Goal: Information Seeking & Learning: Compare options

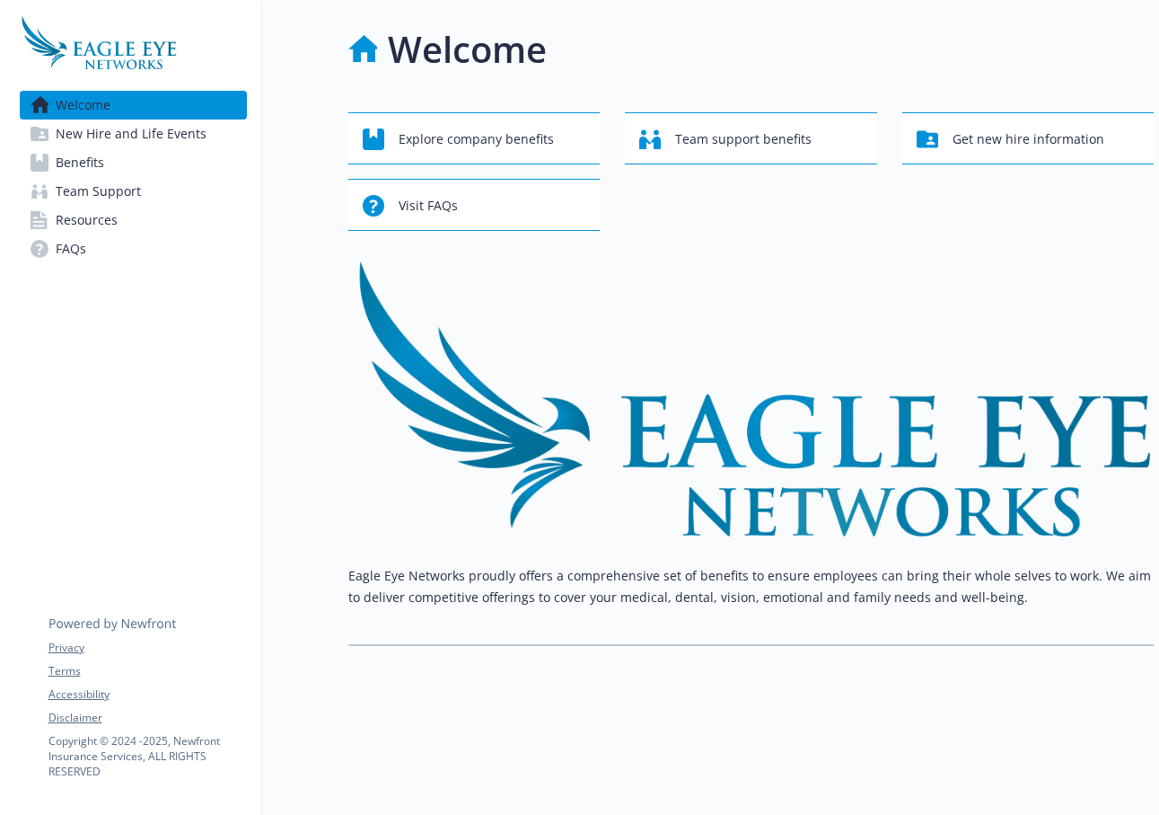
click at [94, 133] on span "New Hire and Life Events" at bounding box center [131, 133] width 151 height 29
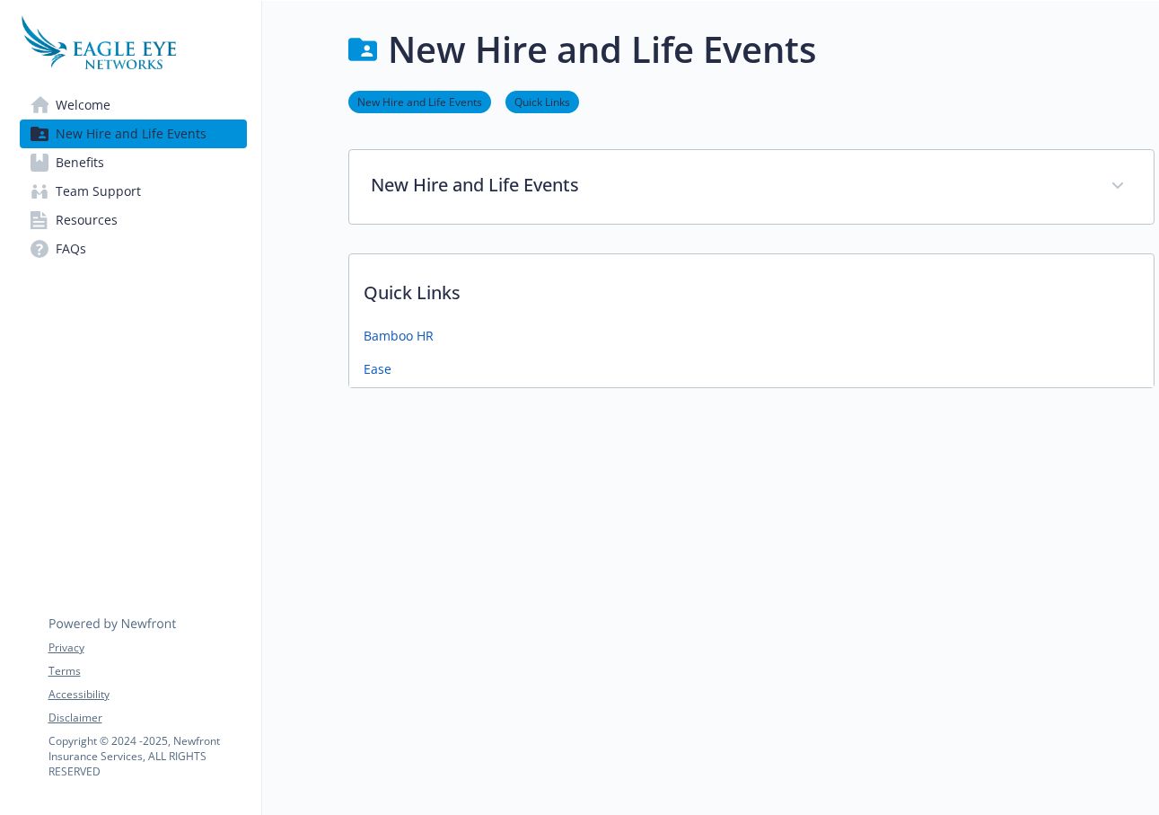
click at [118, 168] on link "Benefits" at bounding box center [133, 162] width 227 height 29
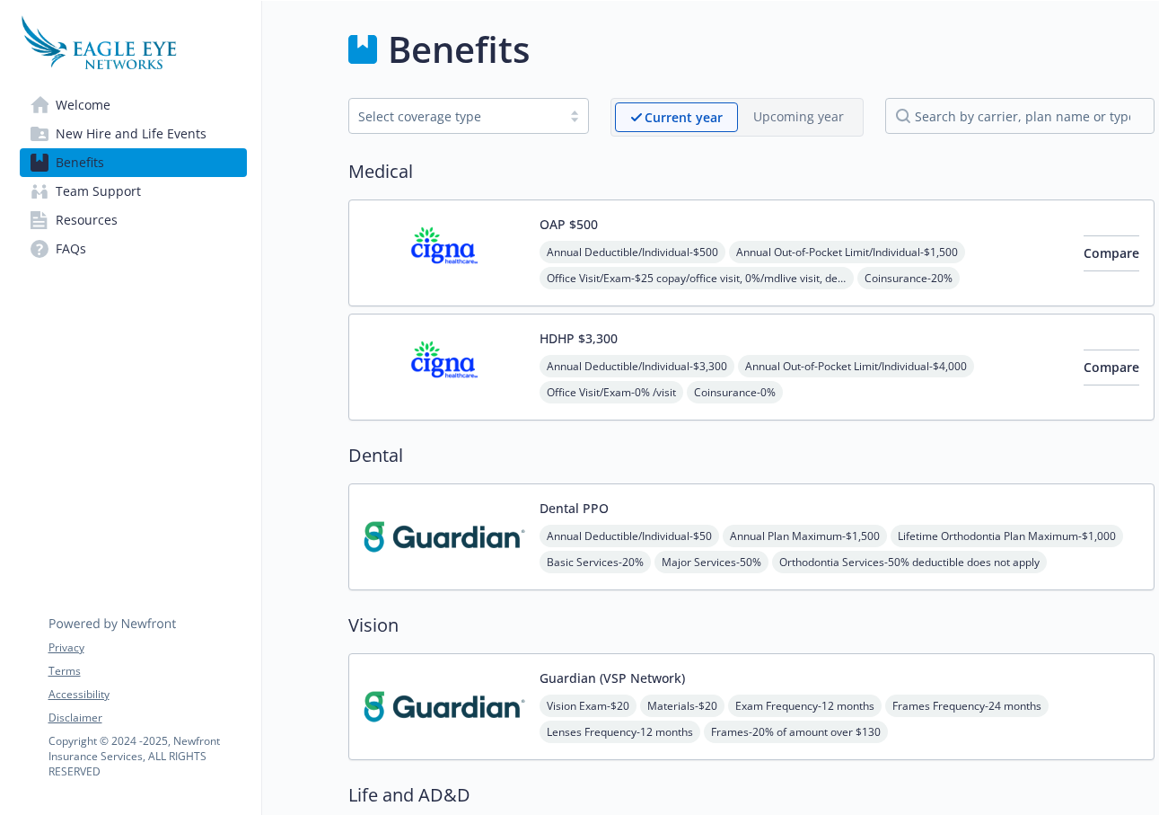
click at [433, 248] on img at bounding box center [445, 253] width 162 height 76
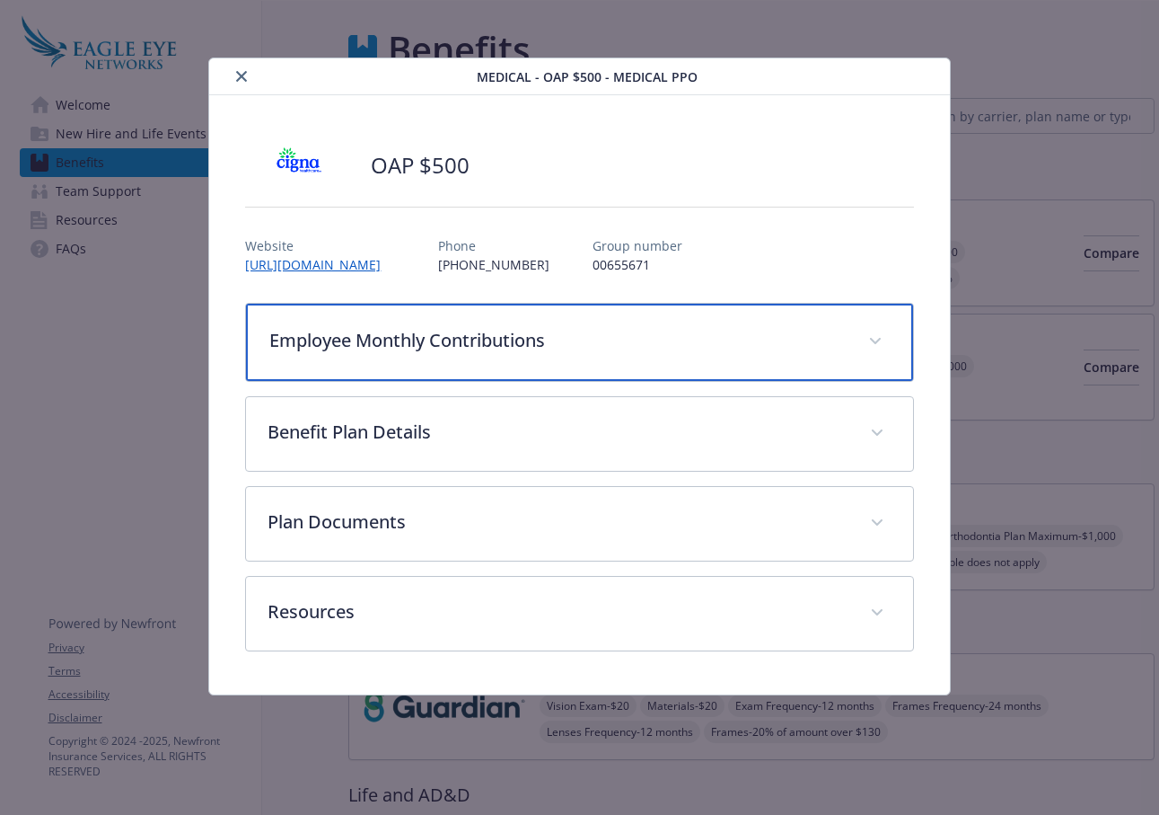
click at [420, 345] on p "Employee Monthly Contributions" at bounding box center [557, 340] width 577 height 27
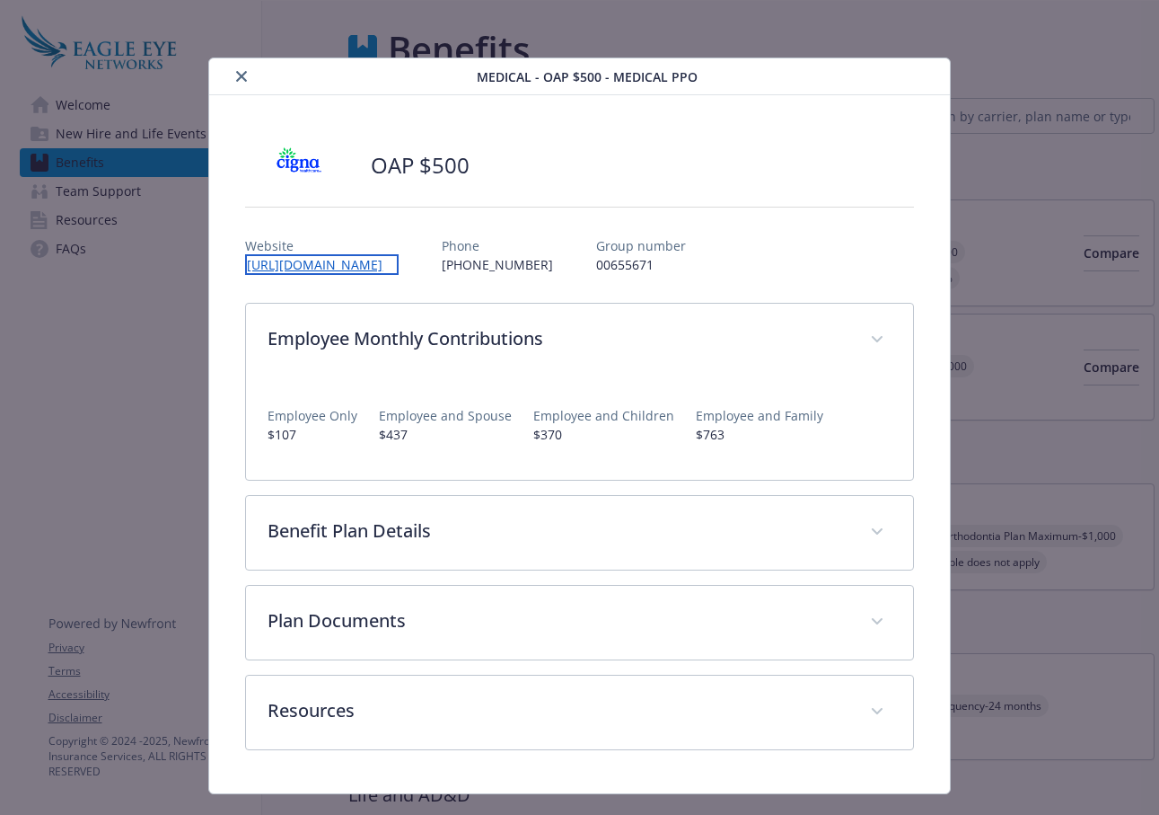
click at [330, 262] on link "[URL][DOMAIN_NAME]" at bounding box center [322, 264] width 154 height 21
click at [236, 80] on icon "close" at bounding box center [241, 76] width 11 height 11
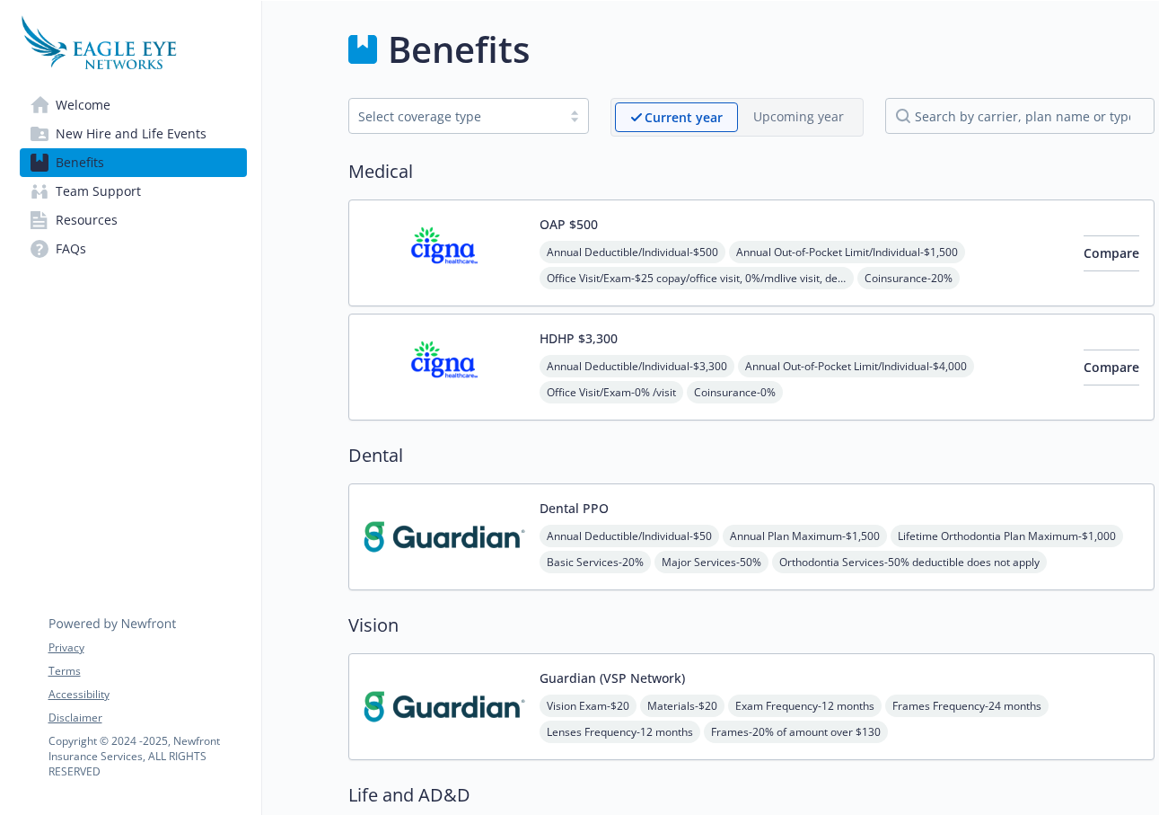
click at [80, 95] on span "Welcome" at bounding box center [83, 105] width 55 height 29
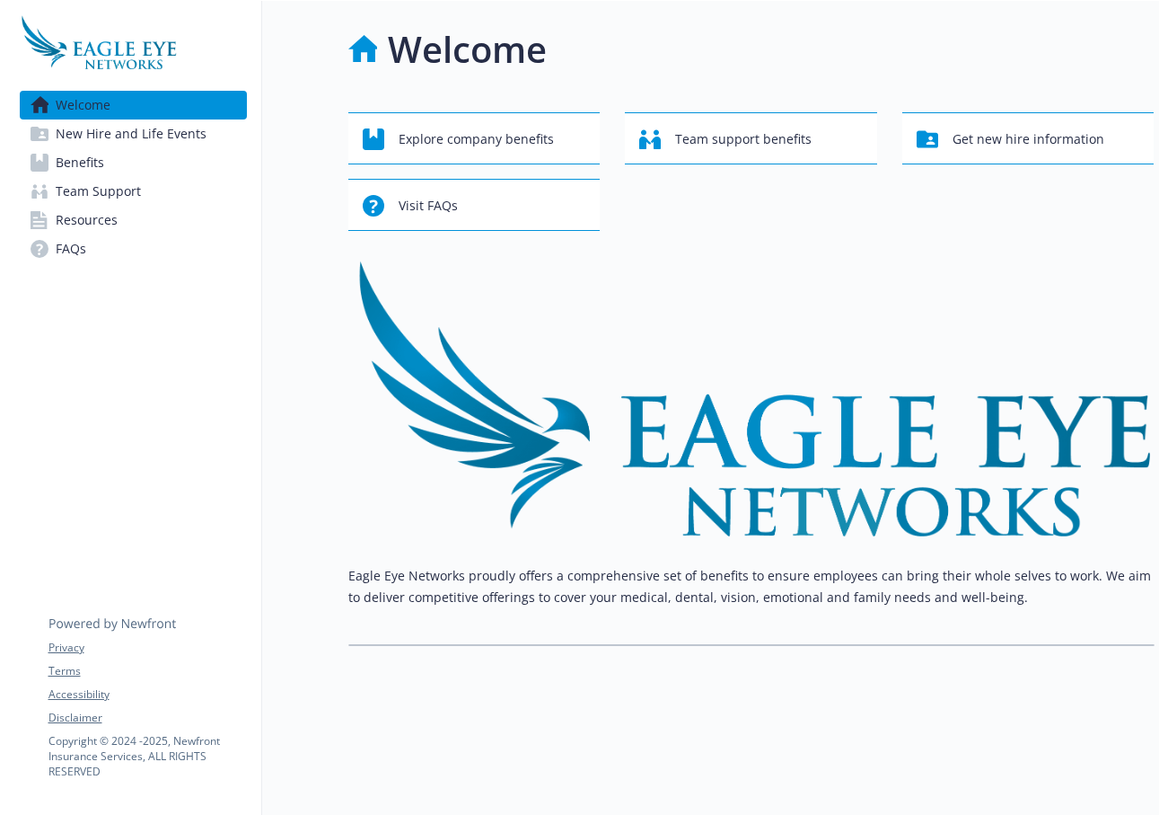
click at [154, 222] on link "Resources" at bounding box center [133, 220] width 227 height 29
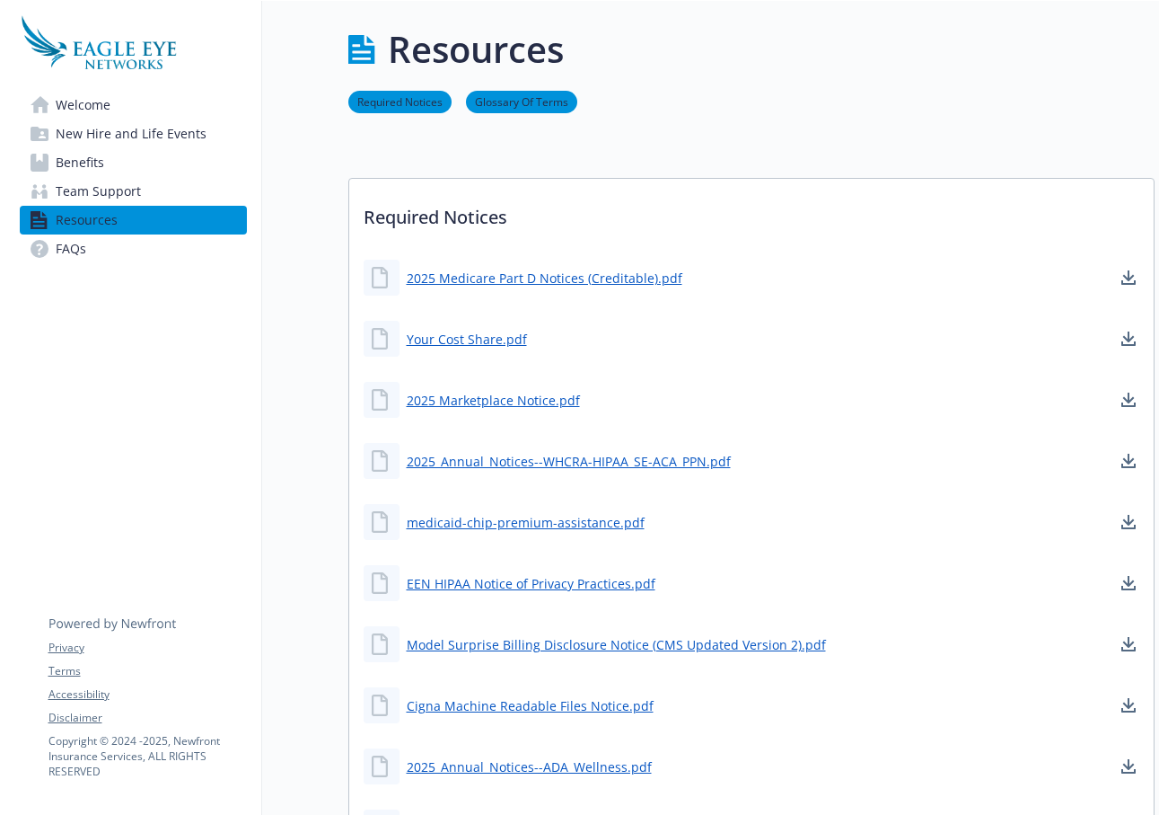
click at [137, 260] on link "FAQs" at bounding box center [133, 248] width 227 height 29
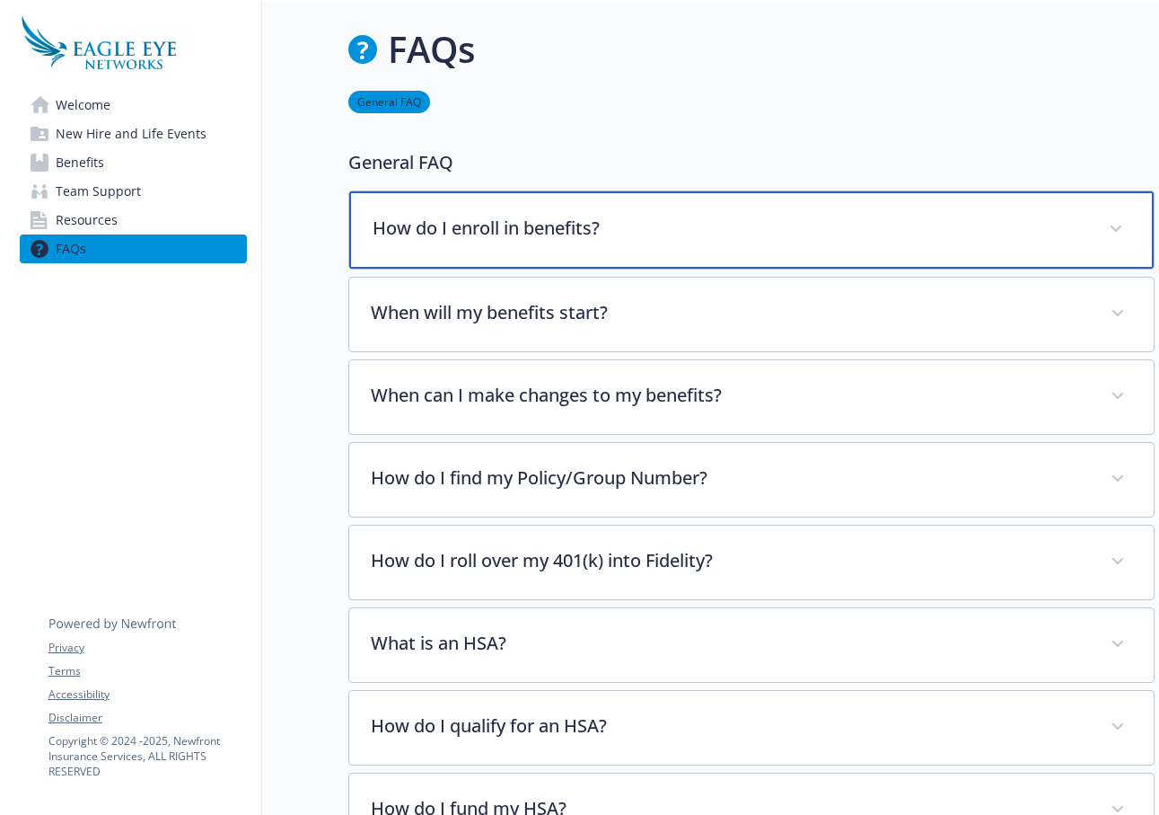
click at [465, 217] on p "How do I enroll in benefits?" at bounding box center [730, 228] width 715 height 27
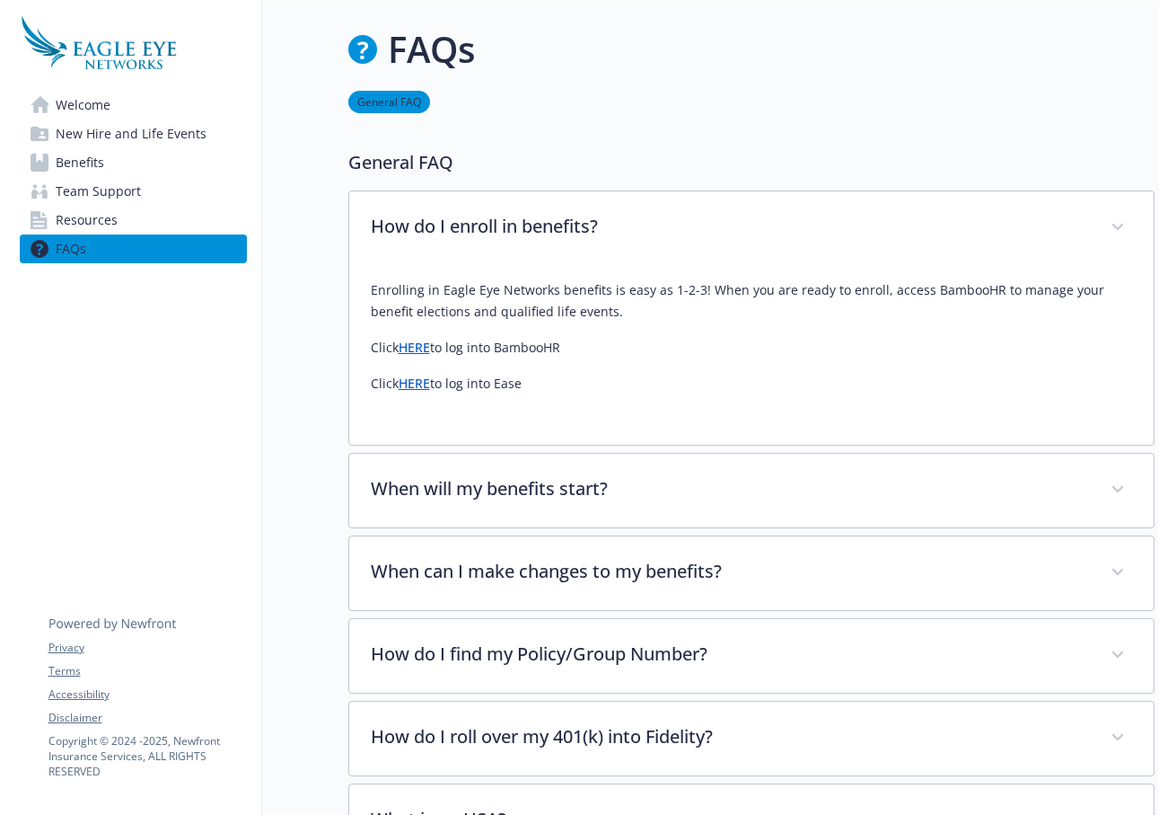
click at [419, 383] on link "HERE" at bounding box center [414, 382] width 31 height 17
click at [427, 348] on link "HERE" at bounding box center [414, 347] width 31 height 17
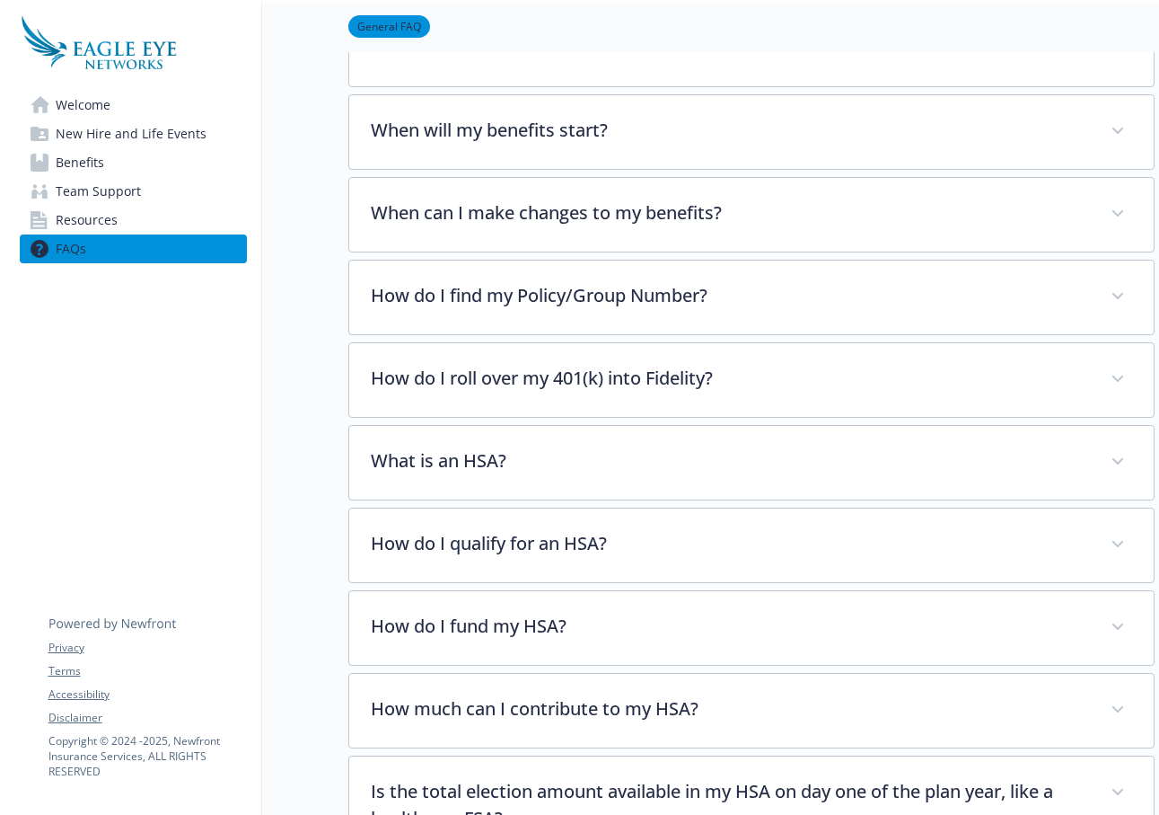
scroll to position [359, 0]
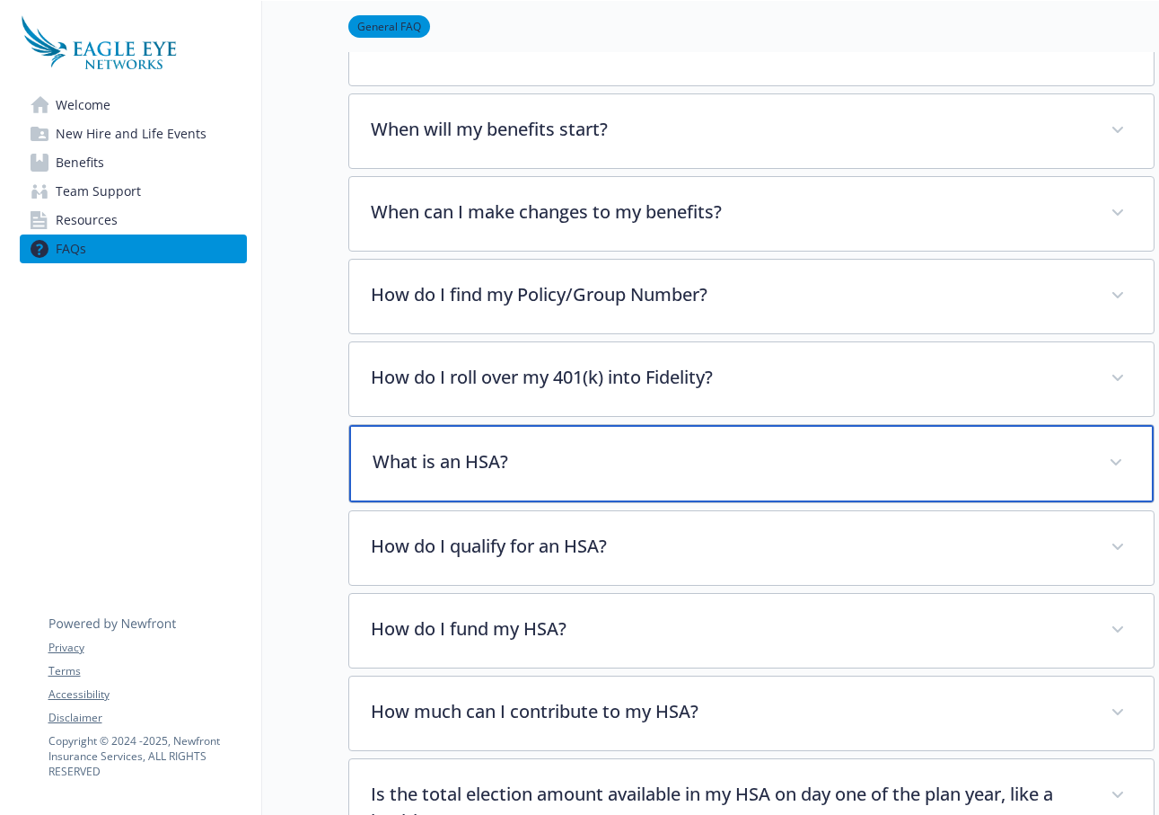
click at [608, 462] on p "What is an HSA?" at bounding box center [730, 461] width 715 height 27
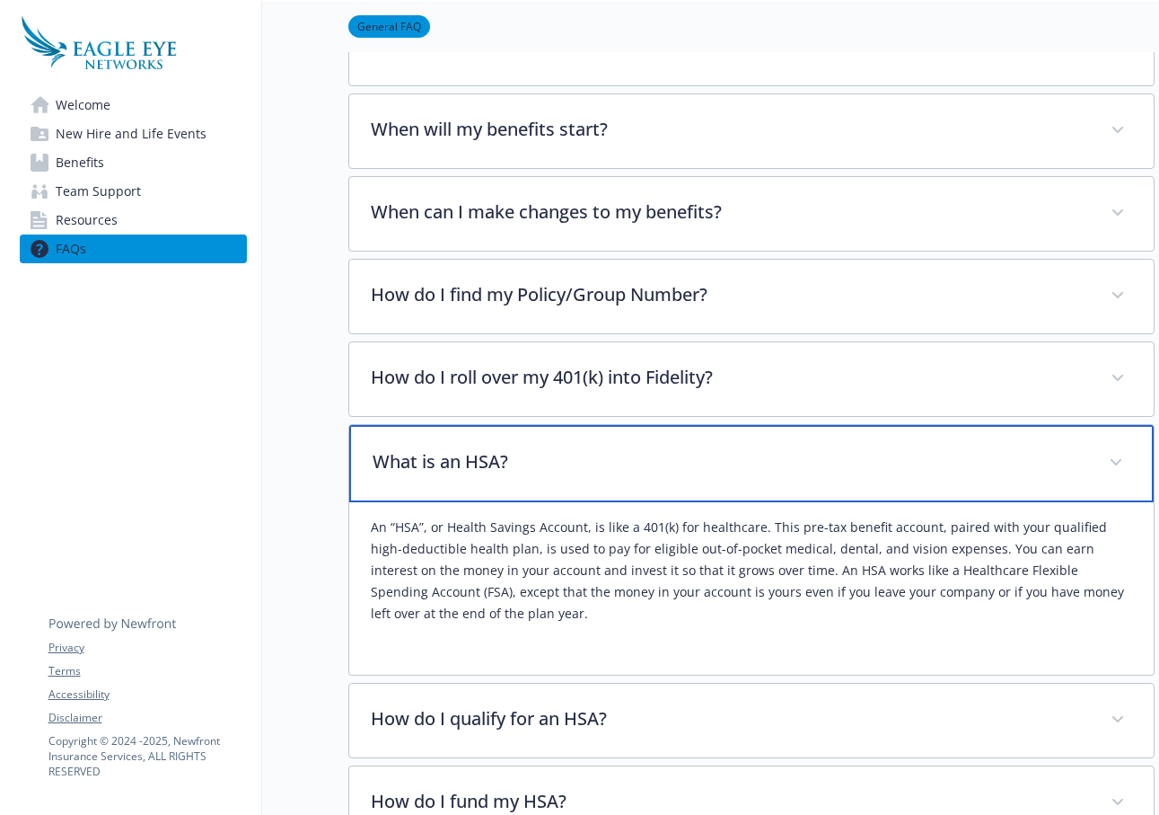
scroll to position [449, 0]
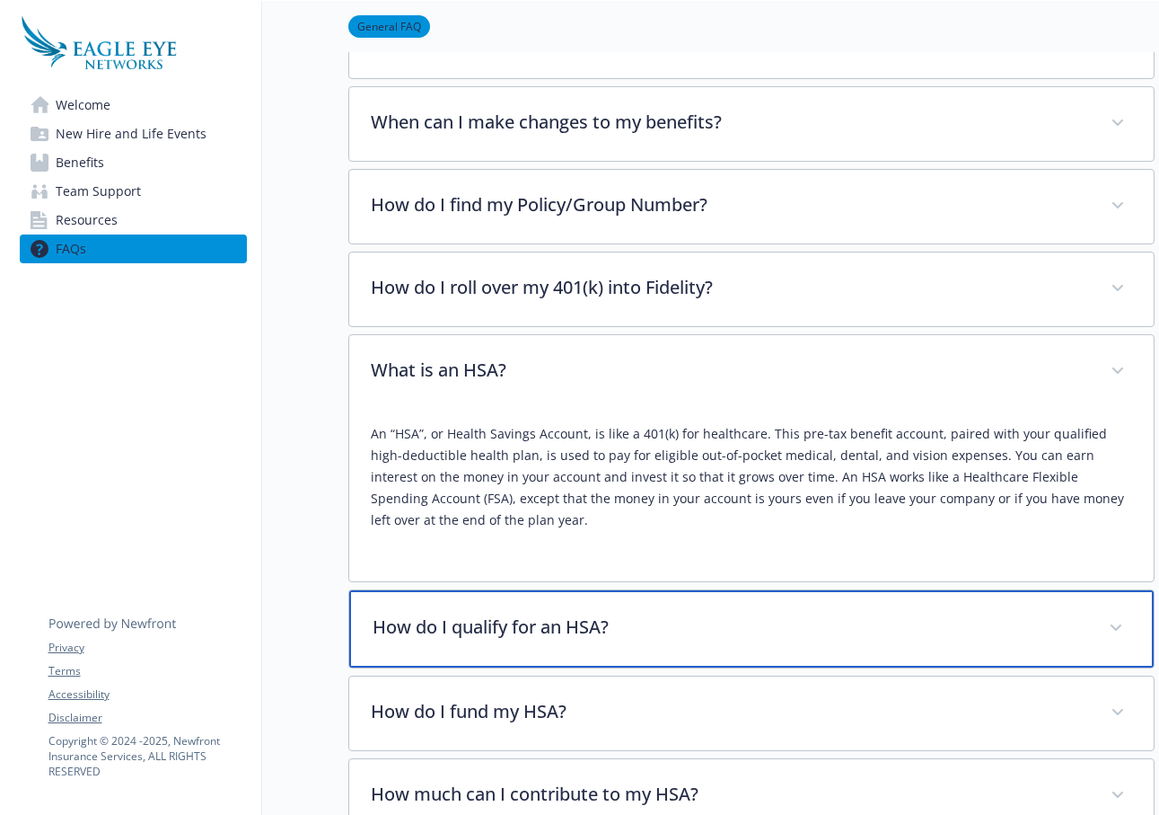
click at [617, 624] on p "How do I qualify for an HSA?" at bounding box center [730, 626] width 715 height 27
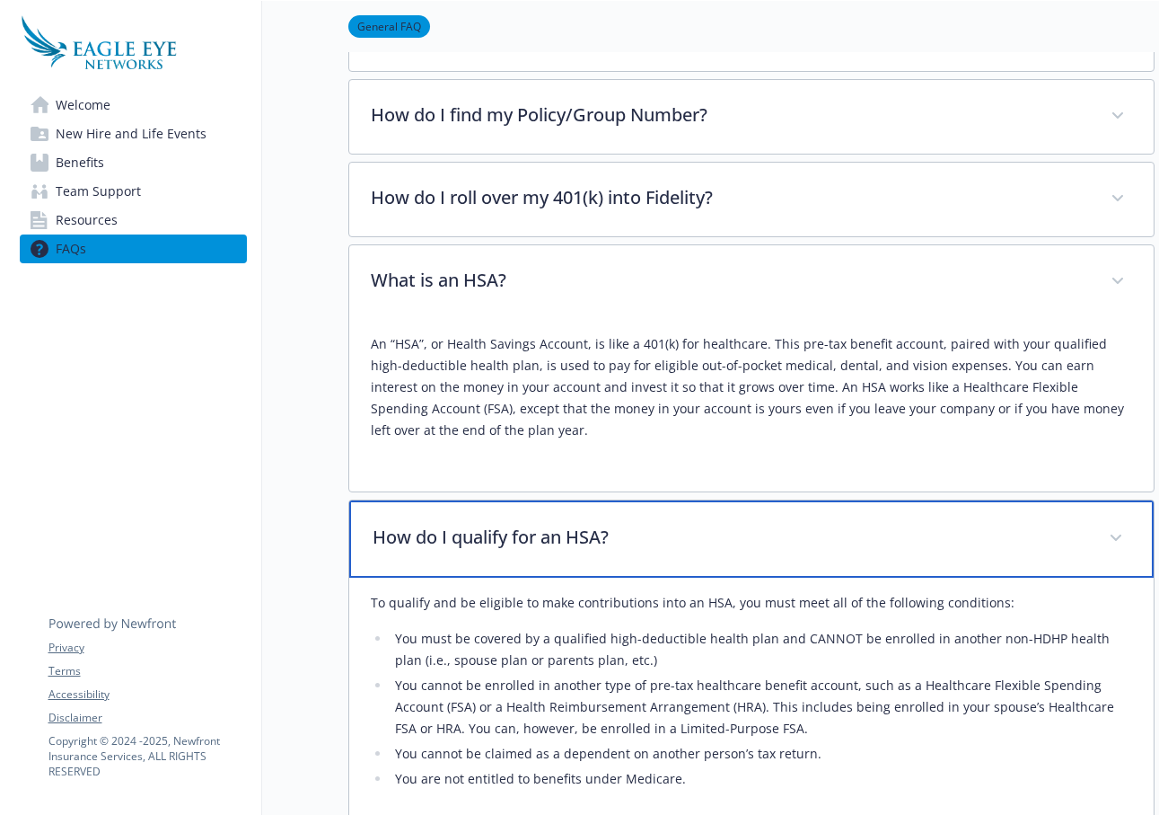
scroll to position [0, 0]
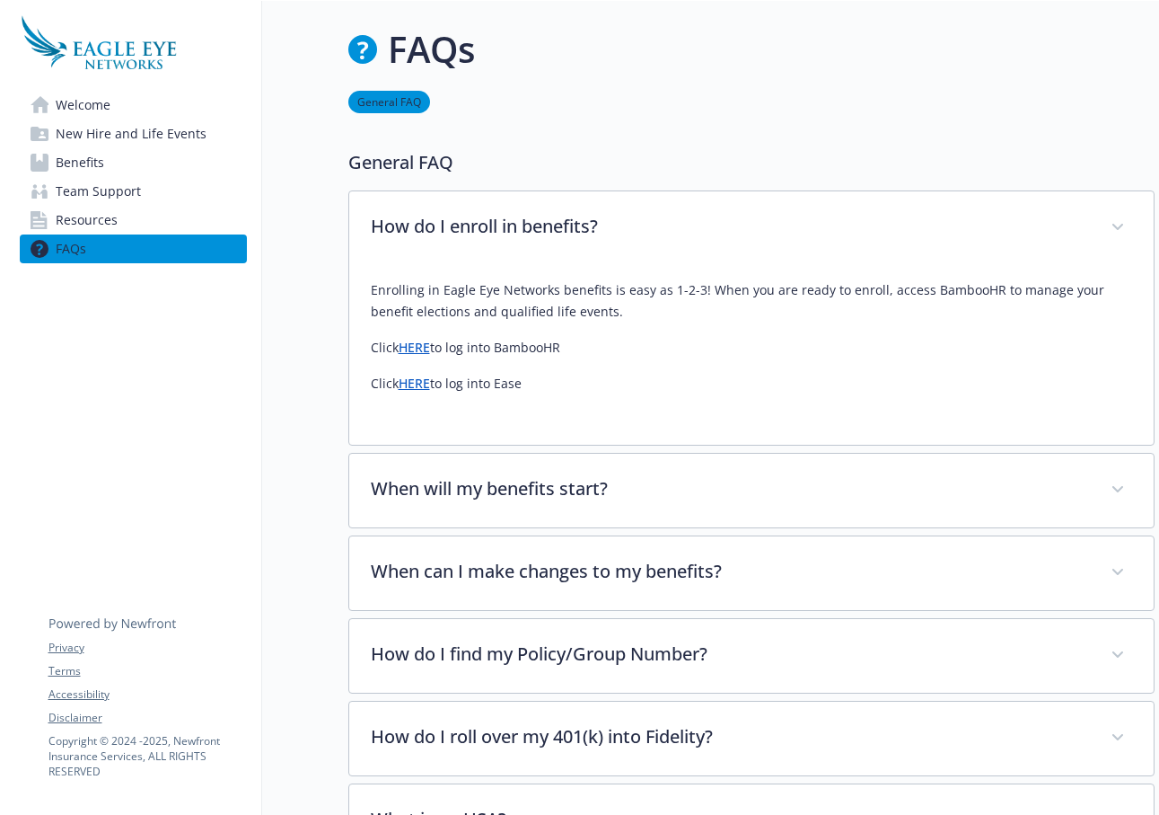
click at [93, 165] on span "Benefits" at bounding box center [80, 162] width 48 height 29
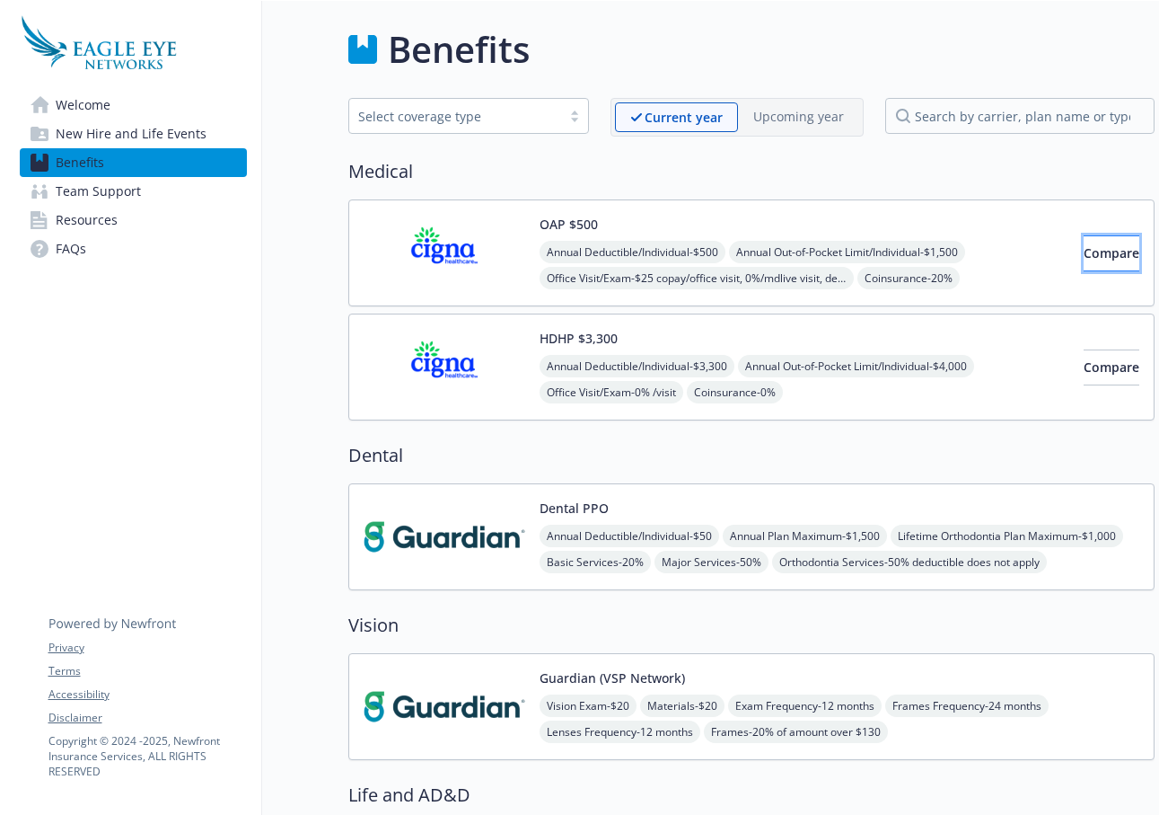
click at [1084, 257] on span "Compare" at bounding box center [1112, 252] width 56 height 17
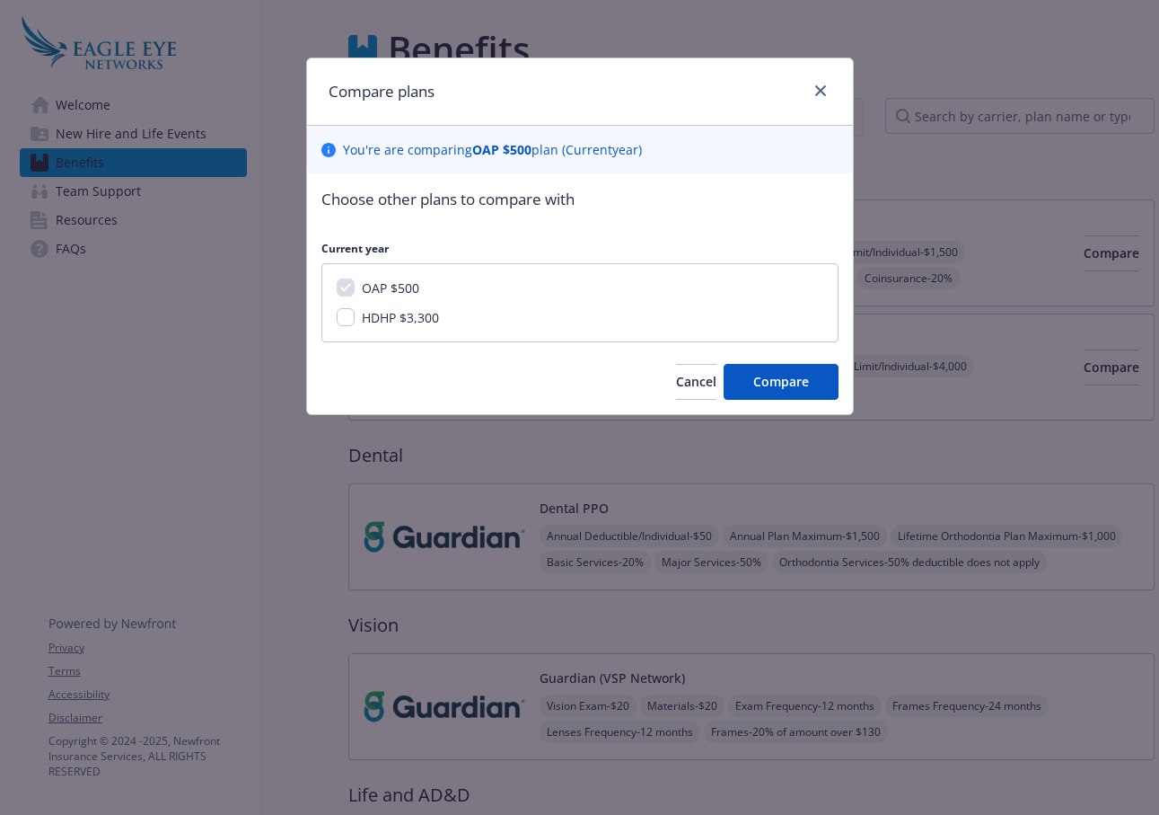
click at [383, 320] on span "HDHP $3,300" at bounding box center [400, 317] width 77 height 17
click at [355, 320] on input "HDHP $3,300" at bounding box center [346, 317] width 18 height 18
checkbox input "true"
click at [768, 385] on span "Compare" at bounding box center [781, 381] width 56 height 17
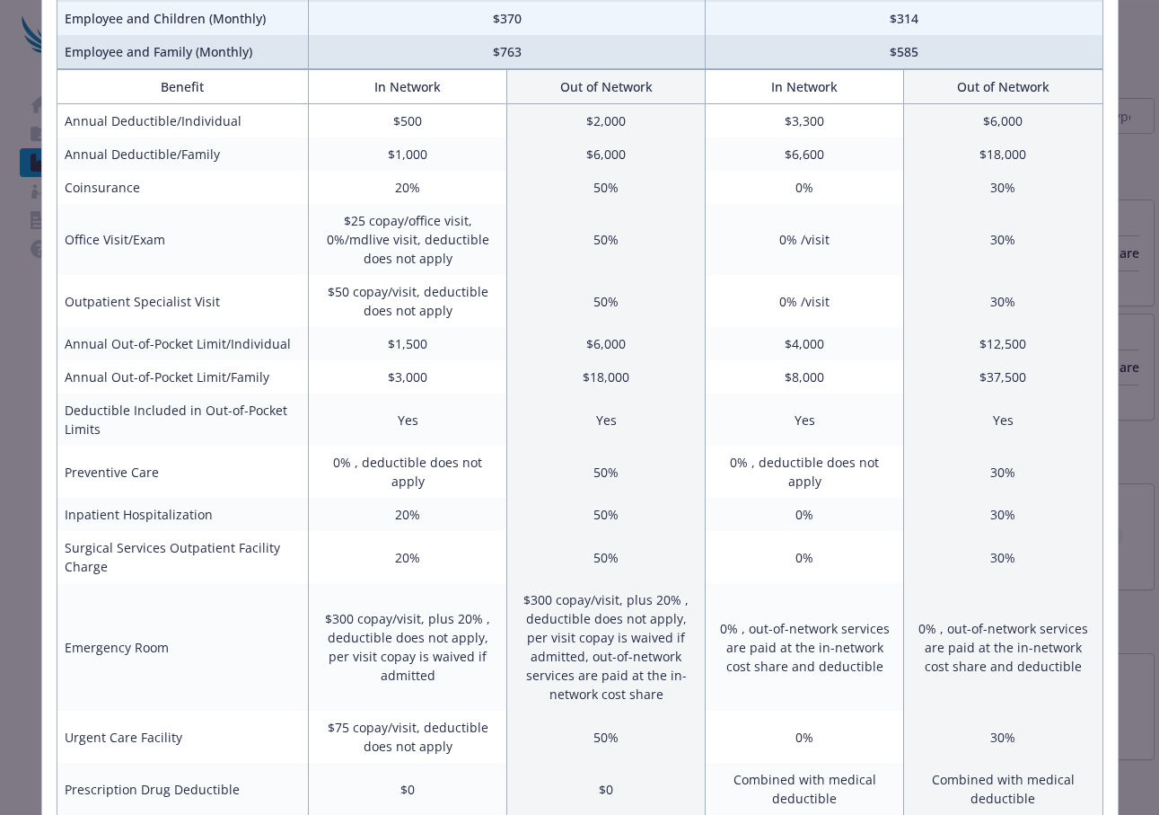
scroll to position [359, 0]
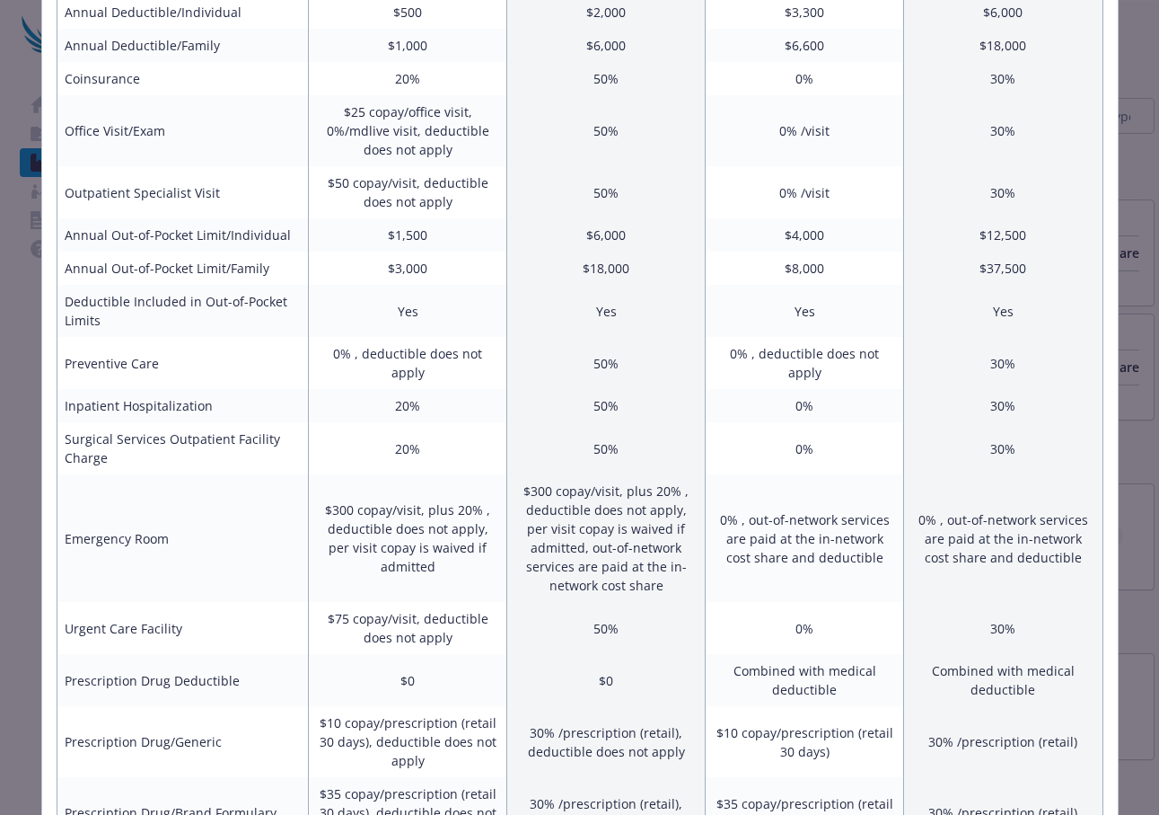
drag, startPoint x: 799, startPoint y: 632, endPoint x: 769, endPoint y: 562, distance: 76.4
click at [770, 562] on td "0% , out-of-network services are paid at the in-network cost share and deductib…" at bounding box center [805, 538] width 198 height 128
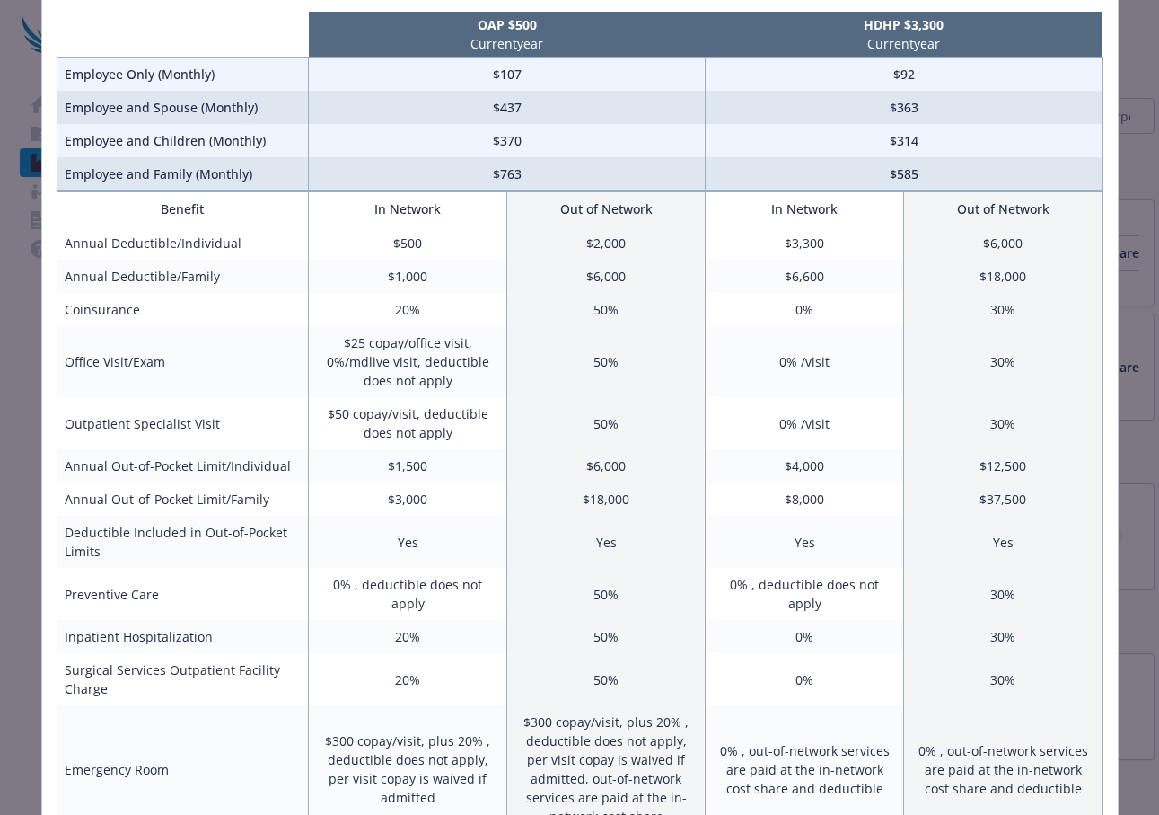
scroll to position [98, 0]
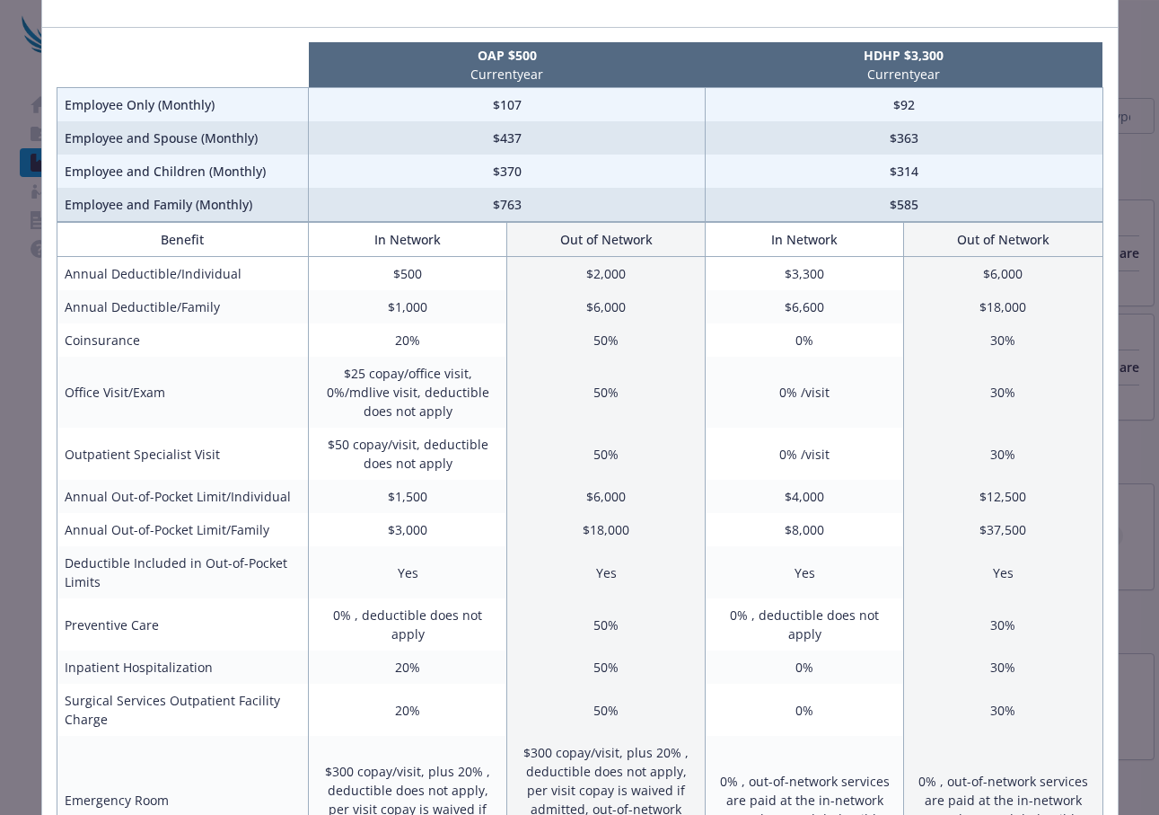
drag, startPoint x: 37, startPoint y: 40, endPoint x: 429, endPoint y: 143, distance: 405.8
click at [429, 143] on td "$437" at bounding box center [507, 137] width 397 height 33
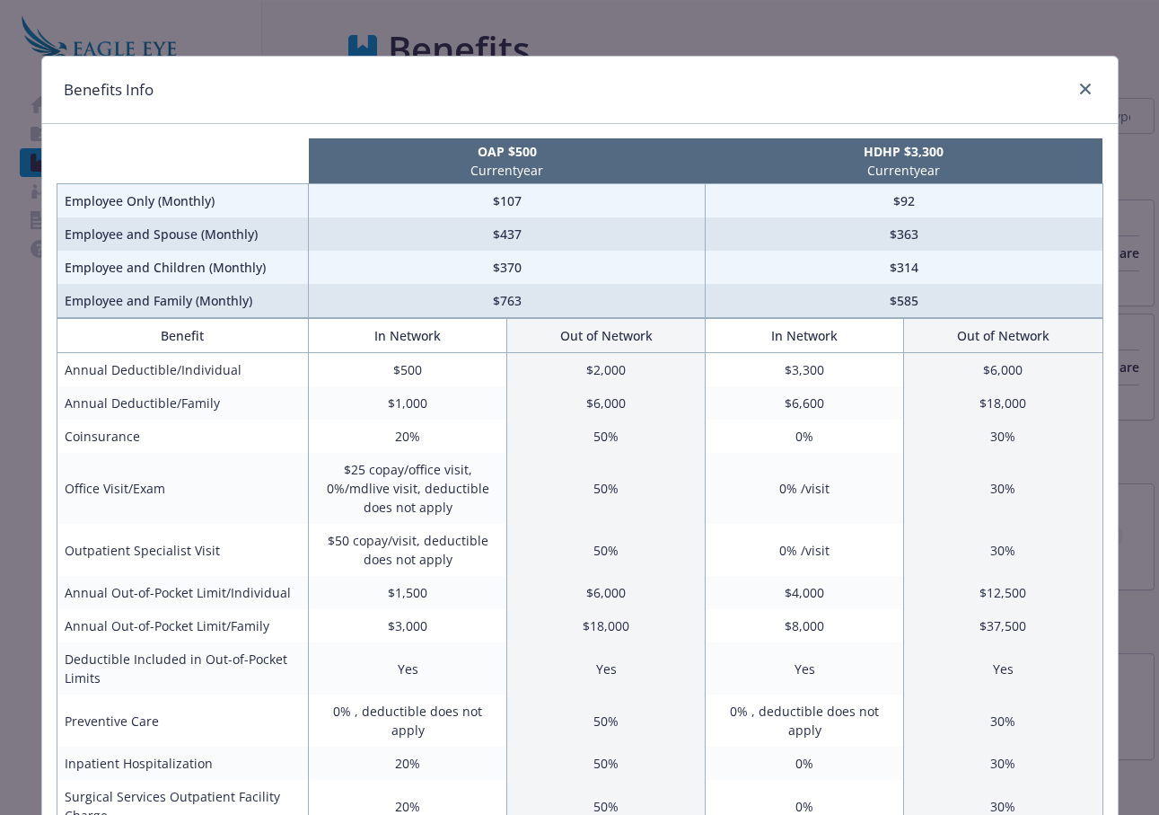
scroll to position [0, 0]
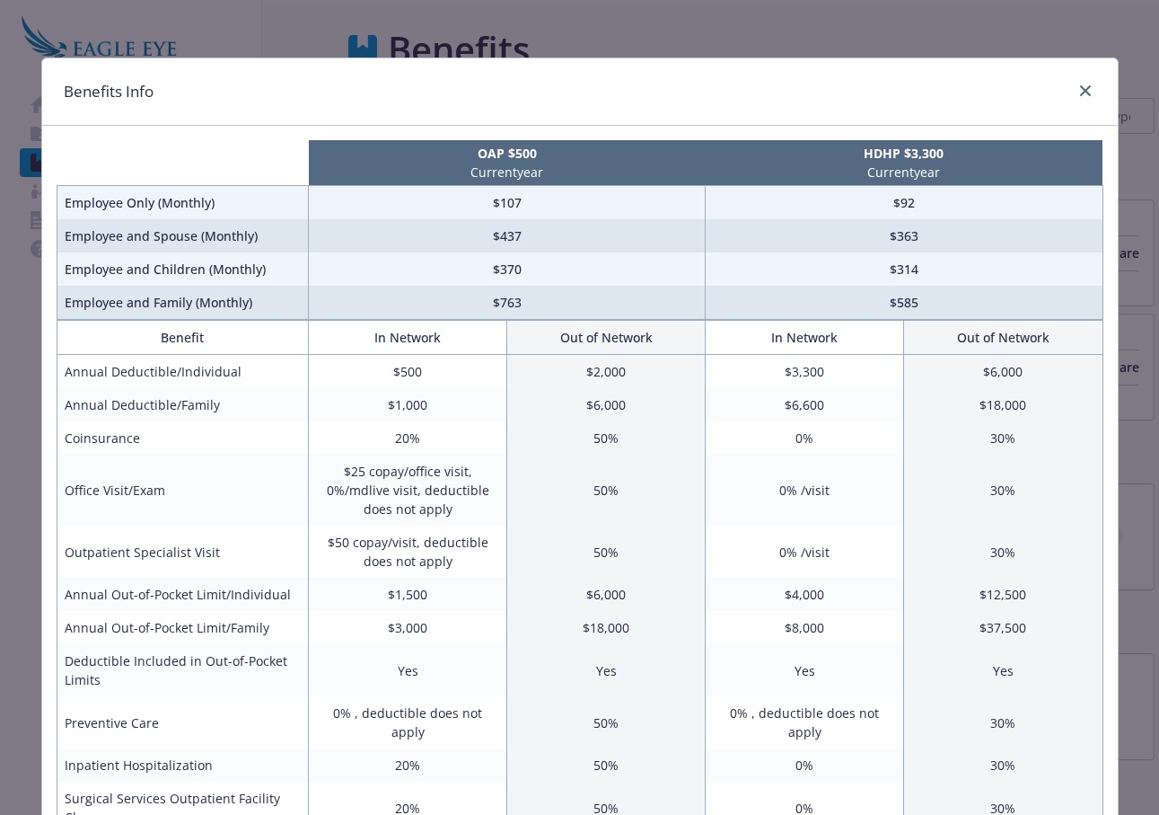
click at [942, 73] on div "Benefits Info" at bounding box center [580, 91] width 1076 height 67
click at [1081, 95] on icon "close" at bounding box center [1085, 90] width 11 height 11
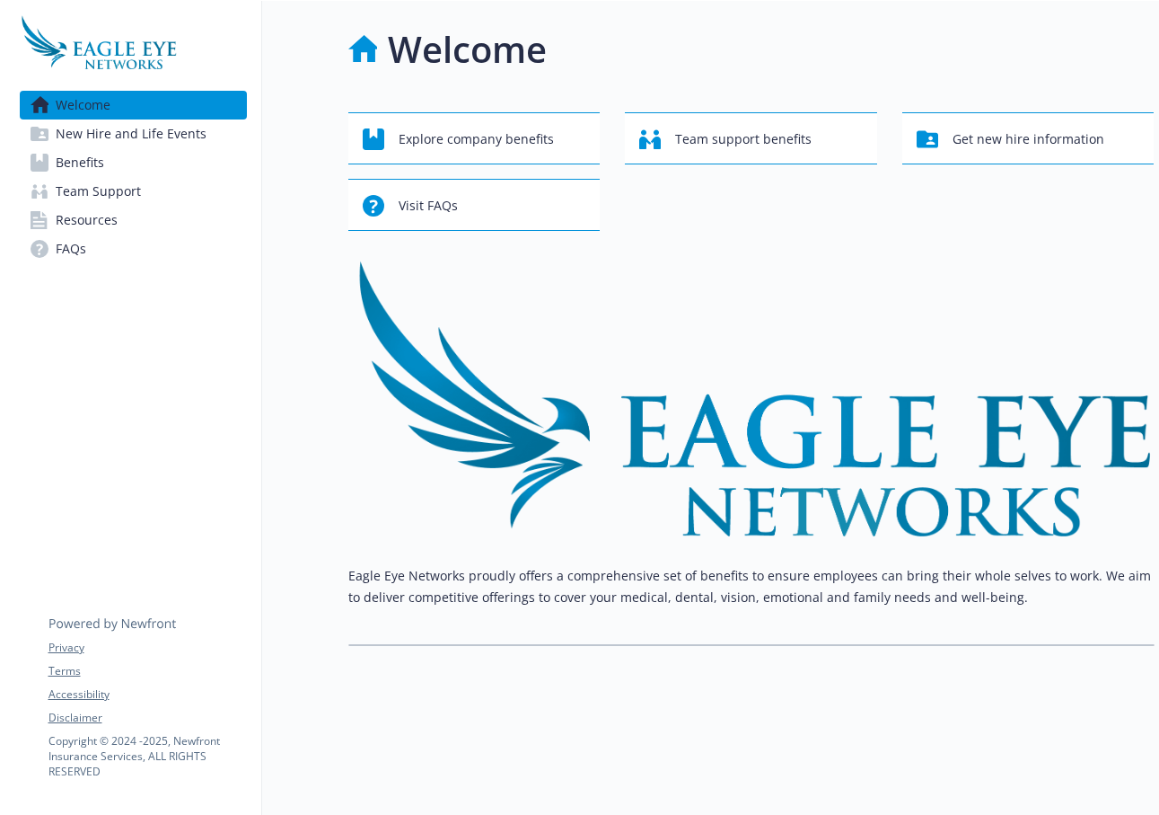
click at [141, 160] on link "Benefits" at bounding box center [133, 162] width 227 height 29
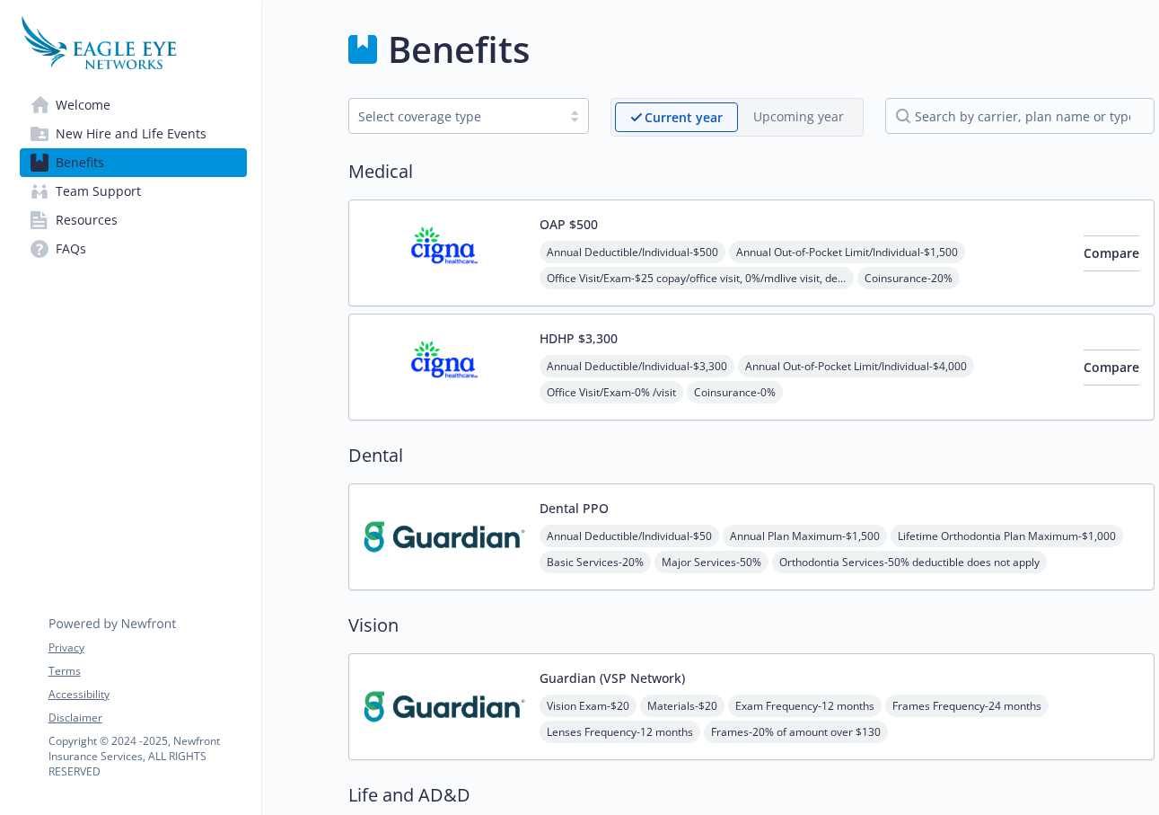
scroll to position [0, 13]
click at [1084, 230] on div "Compare" at bounding box center [1112, 253] width 56 height 76
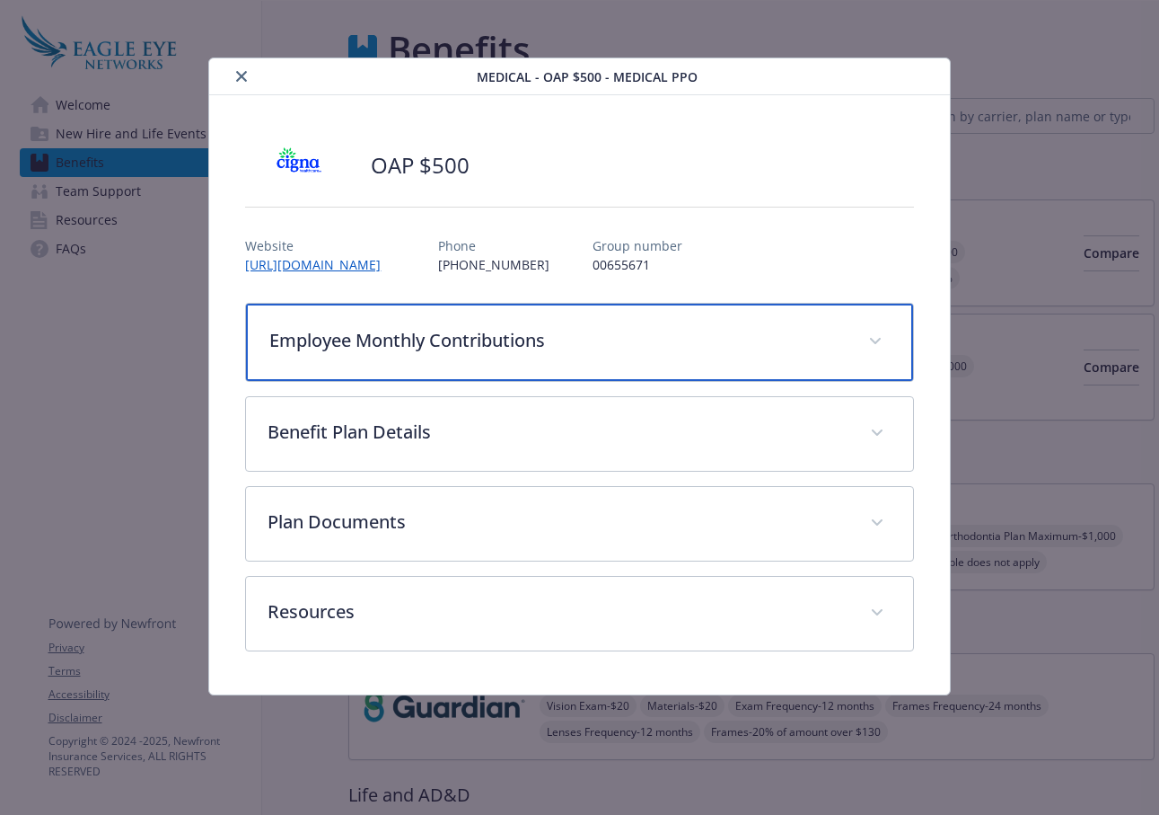
click at [397, 353] on div "Employee Monthly Contributions" at bounding box center [579, 342] width 666 height 77
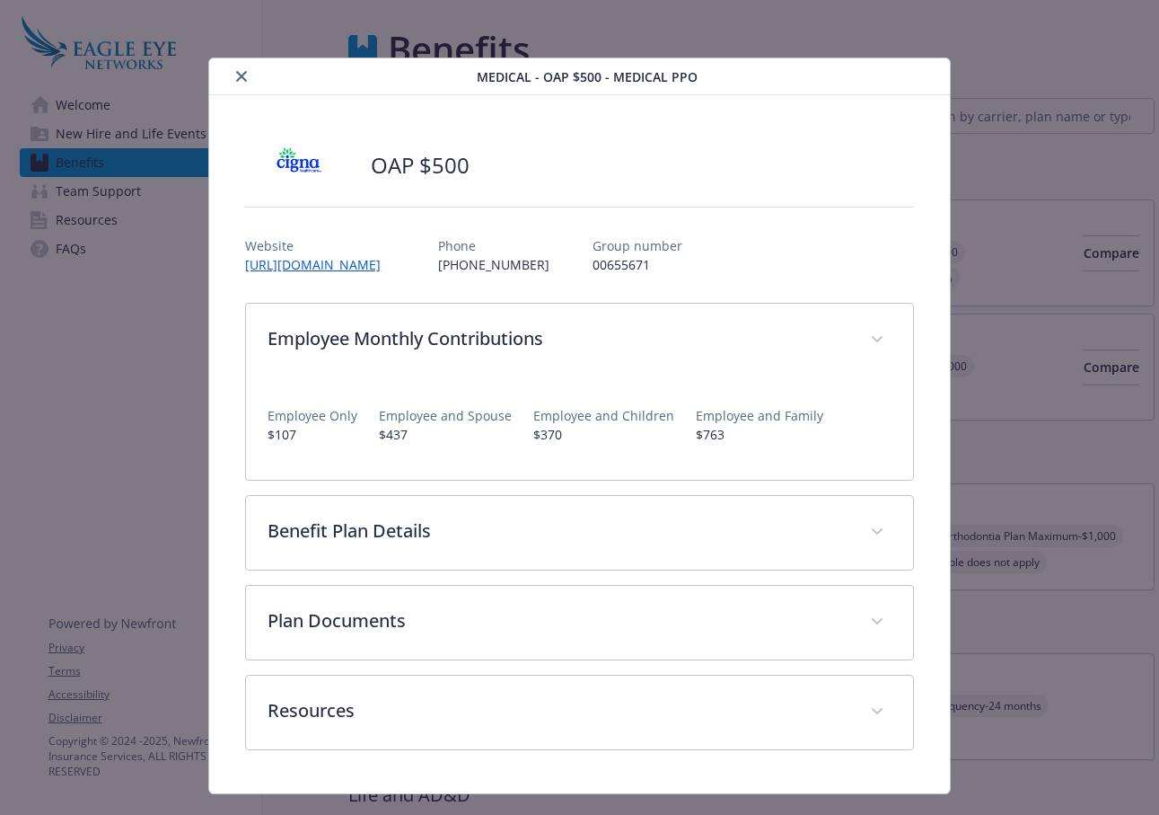
click at [242, 78] on icon "close" at bounding box center [241, 76] width 11 height 11
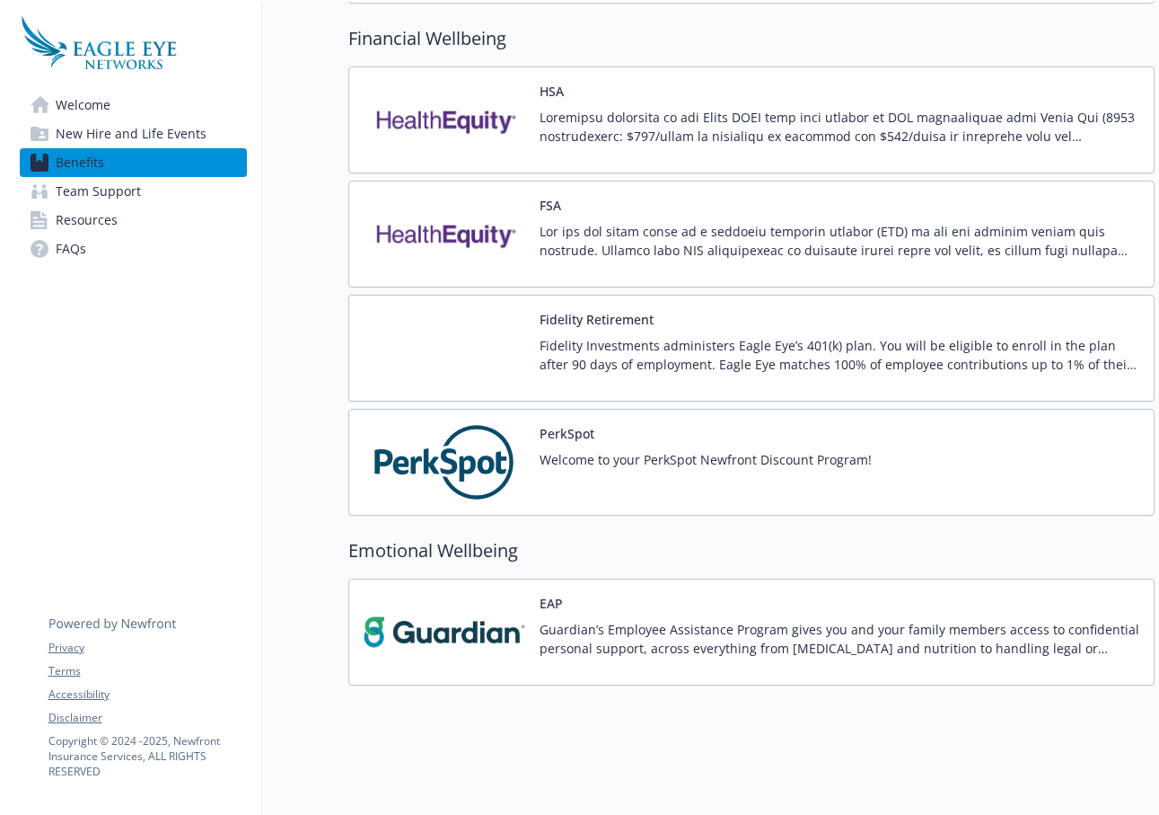
scroll to position [1621, 13]
drag, startPoint x: 722, startPoint y: 368, endPoint x: 268, endPoint y: 588, distance: 504.9
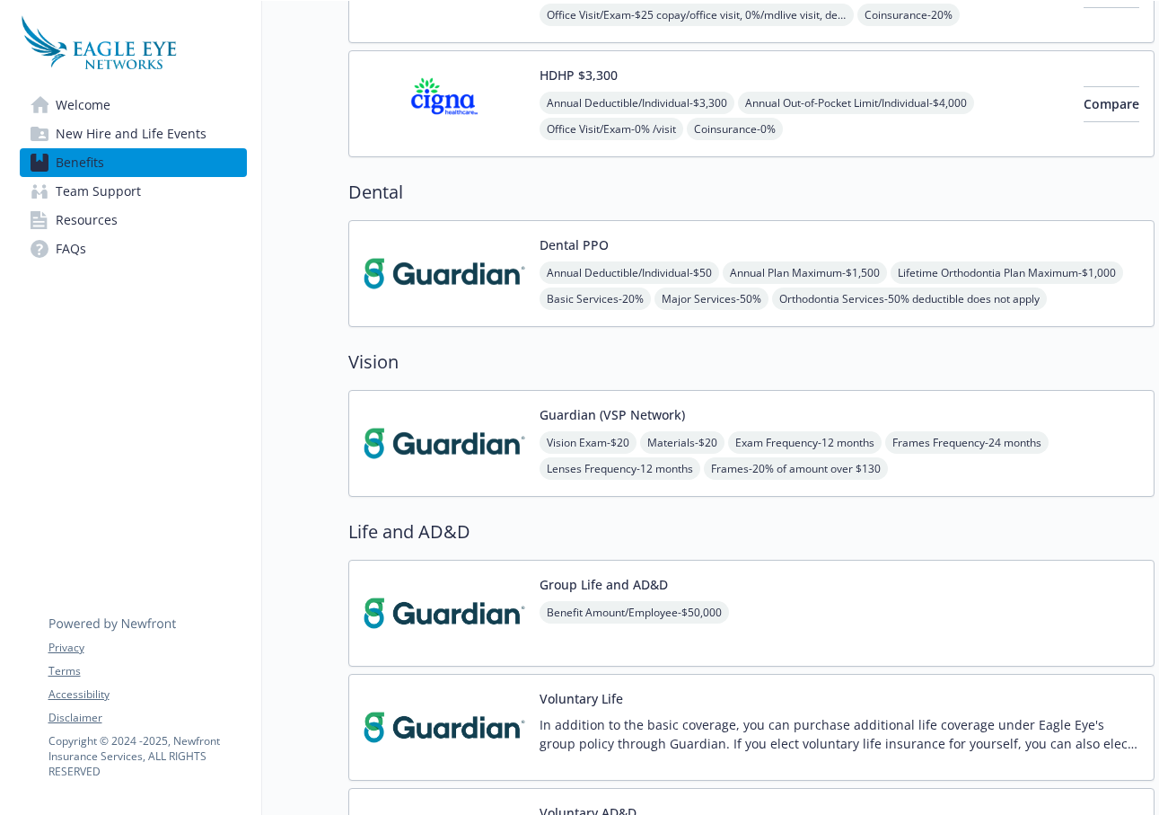
scroll to position [0, 13]
